Goal: Task Accomplishment & Management: Complete application form

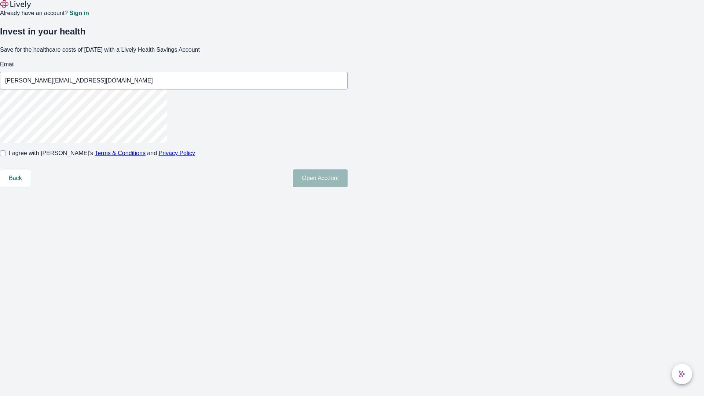
click at [6, 156] on input "I agree with Lively’s Terms & Conditions and Privacy Policy" at bounding box center [3, 153] width 6 height 6
checkbox input "true"
click at [348, 187] on button "Open Account" at bounding box center [320, 179] width 55 height 18
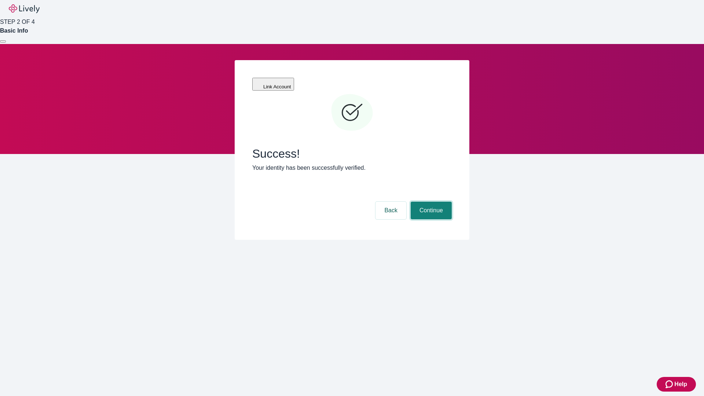
click at [430, 202] on button "Continue" at bounding box center [431, 211] width 41 height 18
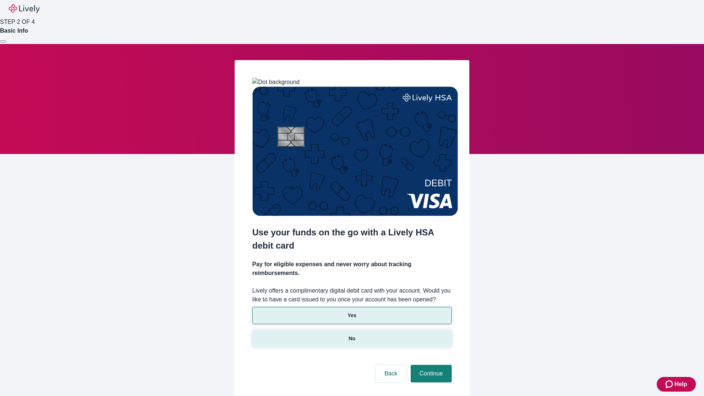
click at [352, 335] on p "No" at bounding box center [352, 339] width 7 height 8
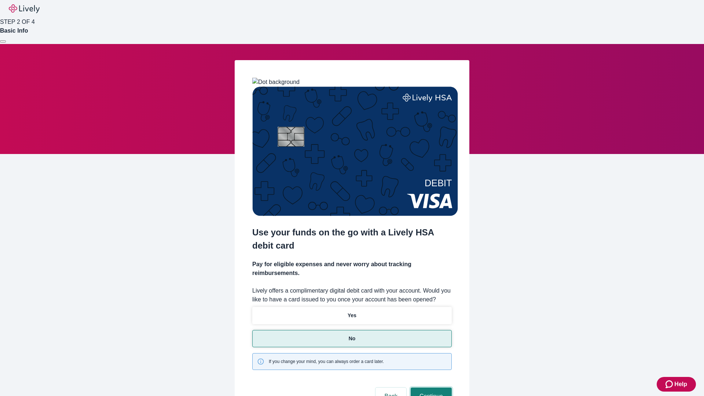
click at [430, 388] on button "Continue" at bounding box center [431, 397] width 41 height 18
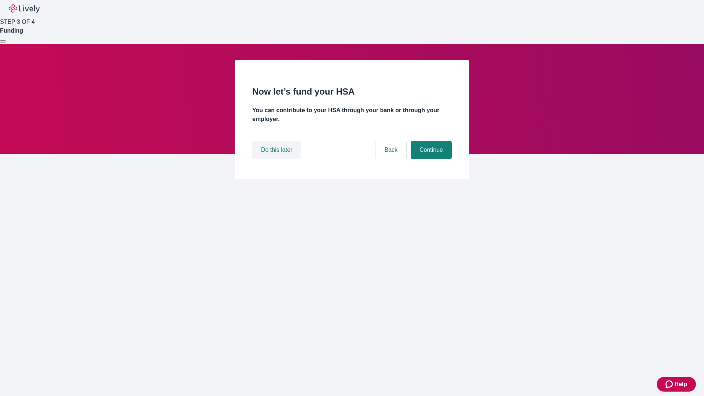
click at [278, 159] on button "Do this later" at bounding box center [276, 150] width 49 height 18
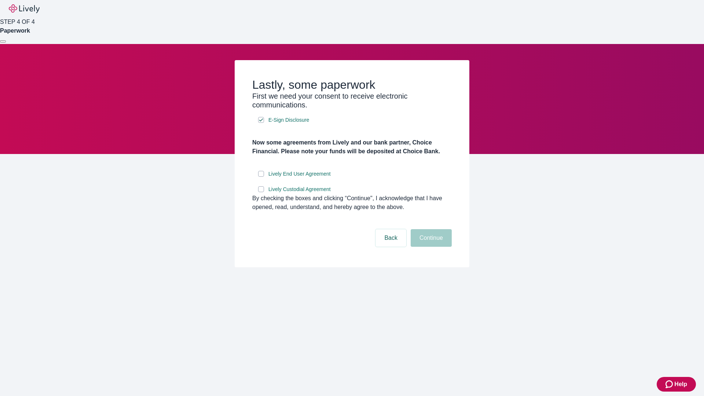
click at [261, 177] on input "Lively End User Agreement" at bounding box center [261, 174] width 6 height 6
checkbox input "true"
click at [261, 192] on input "Lively Custodial Agreement" at bounding box center [261, 189] width 6 height 6
checkbox input "true"
click at [430, 247] on button "Continue" at bounding box center [431, 238] width 41 height 18
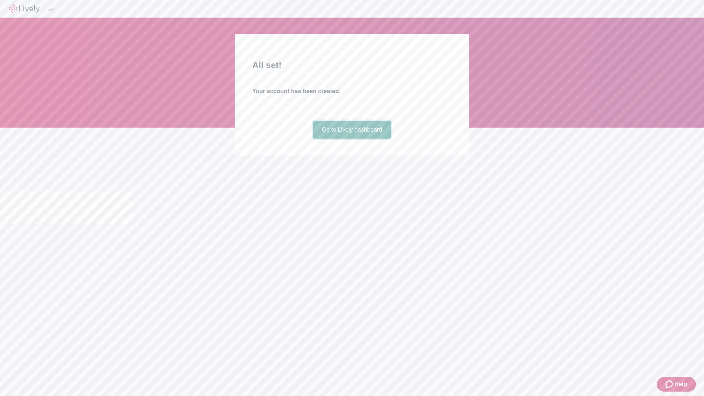
click at [352, 139] on link "Go to Lively dashboard" at bounding box center [352, 130] width 78 height 18
